Goal: Task Accomplishment & Management: Use online tool/utility

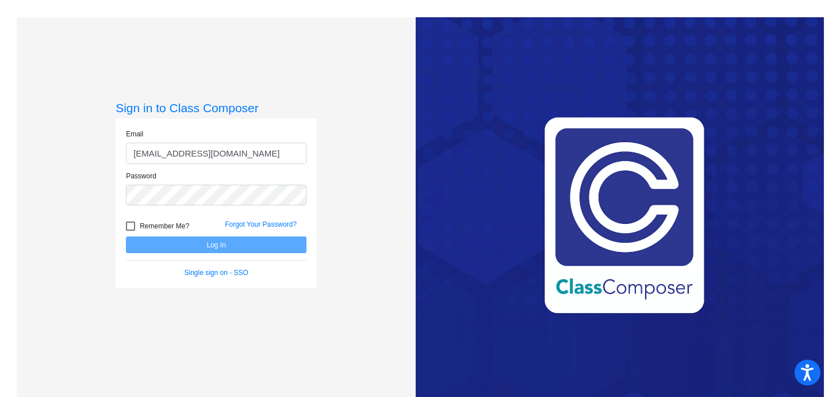
type input "[EMAIL_ADDRESS][DOMAIN_NAME]"
click at [139, 217] on div "Remember Me? Forgot Your Password?" at bounding box center [216, 224] width 198 height 24
click at [137, 225] on label "Remember Me?" at bounding box center [157, 226] width 63 height 14
click at [131, 231] on input "Remember Me?" at bounding box center [130, 231] width 1 height 1
checkbox input "true"
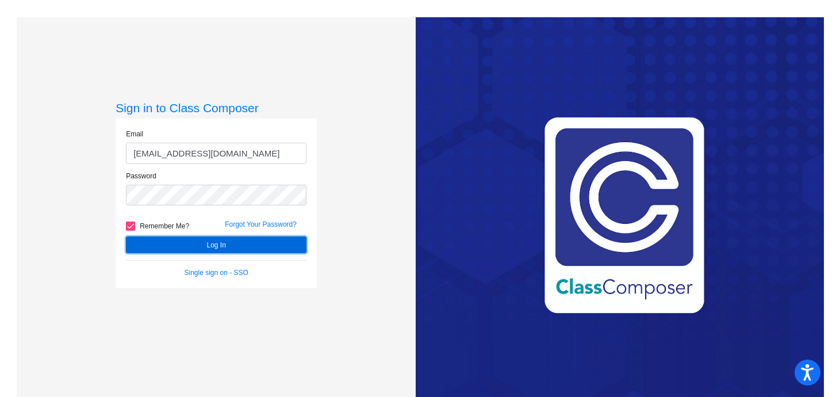
click at [126, 236] on button "Log In" at bounding box center [216, 244] width 181 height 17
click at [291, 240] on button "Log In" at bounding box center [216, 244] width 181 height 17
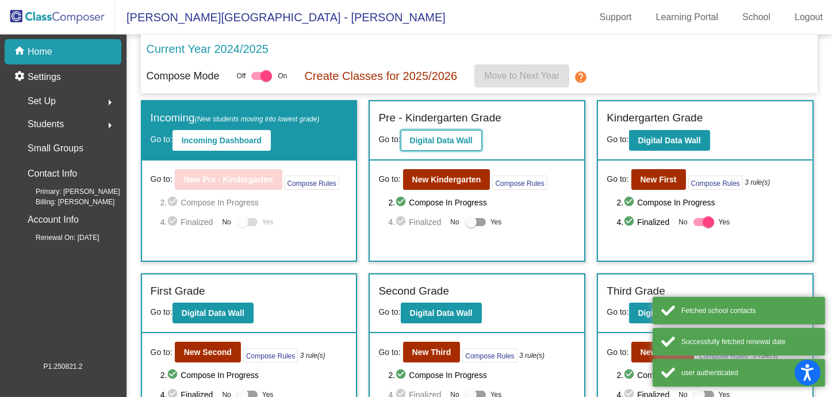
click at [435, 140] on b "Digital Data Wall" at bounding box center [441, 140] width 63 height 9
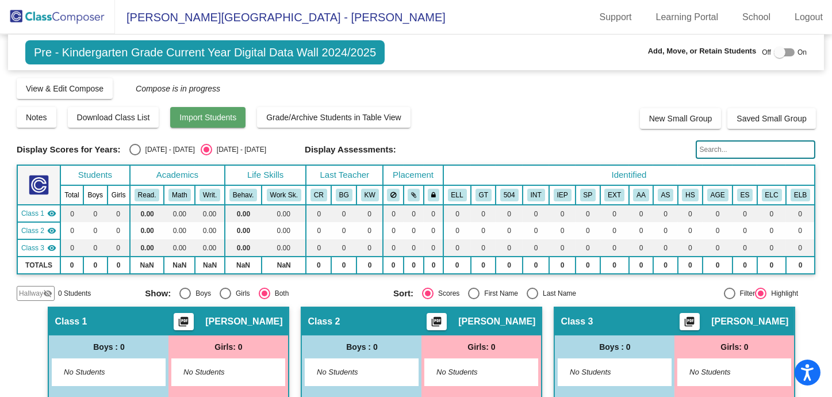
click at [222, 118] on span "Import Students" at bounding box center [207, 117] width 57 height 9
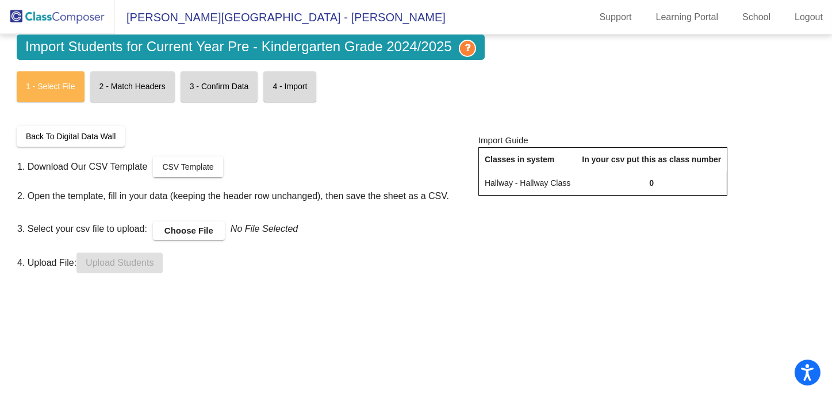
click at [207, 227] on label "Choose File" at bounding box center [189, 230] width 72 height 18
click at [0, 0] on input "Choose File" at bounding box center [0, 0] width 0 height 0
